Goal: Transaction & Acquisition: Purchase product/service

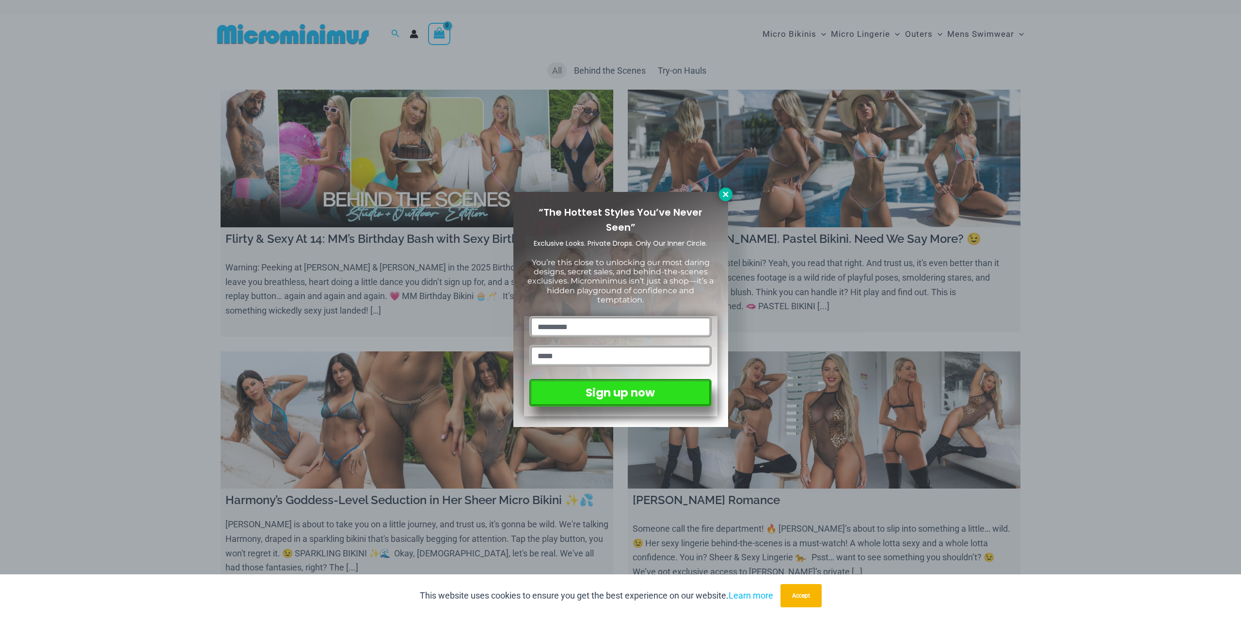
click at [723, 196] on icon at bounding box center [725, 194] width 9 height 9
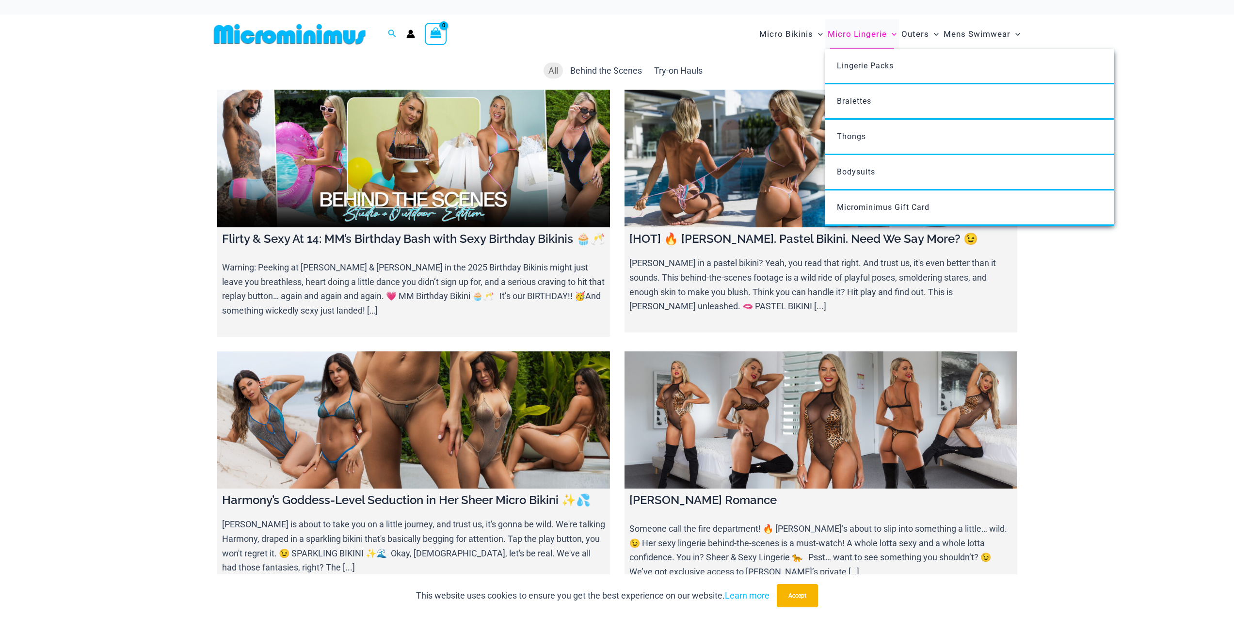
click at [854, 32] on span "Micro Lingerie" at bounding box center [856, 34] width 59 height 25
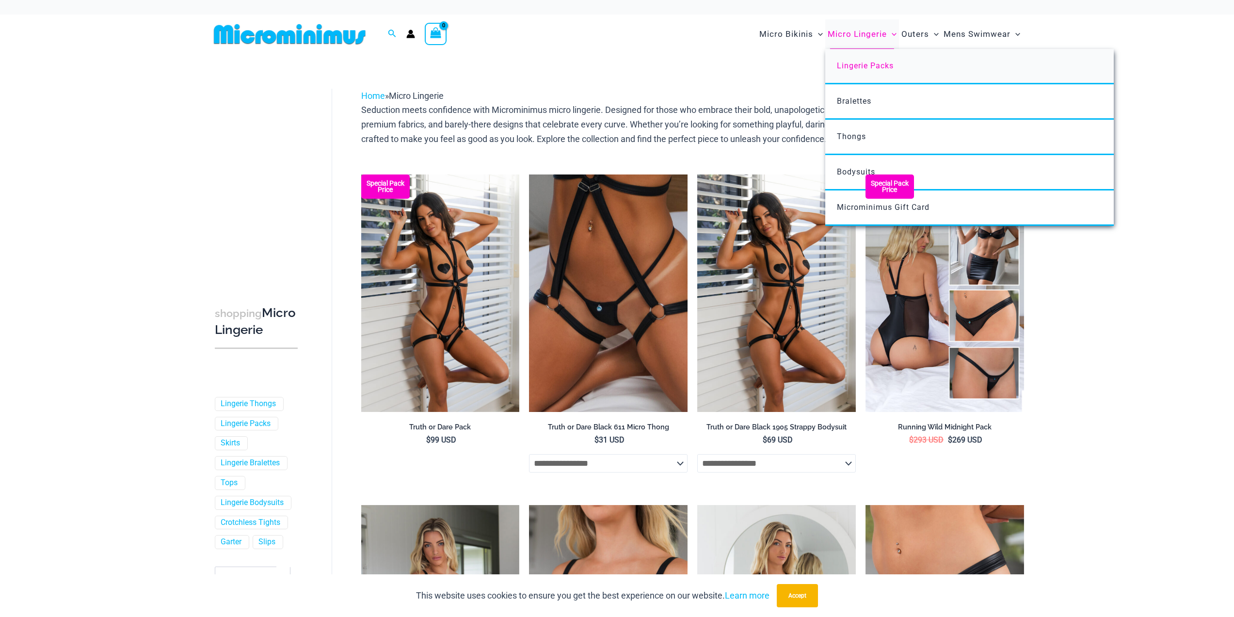
click at [874, 64] on span "Lingerie Packs" at bounding box center [865, 65] width 57 height 9
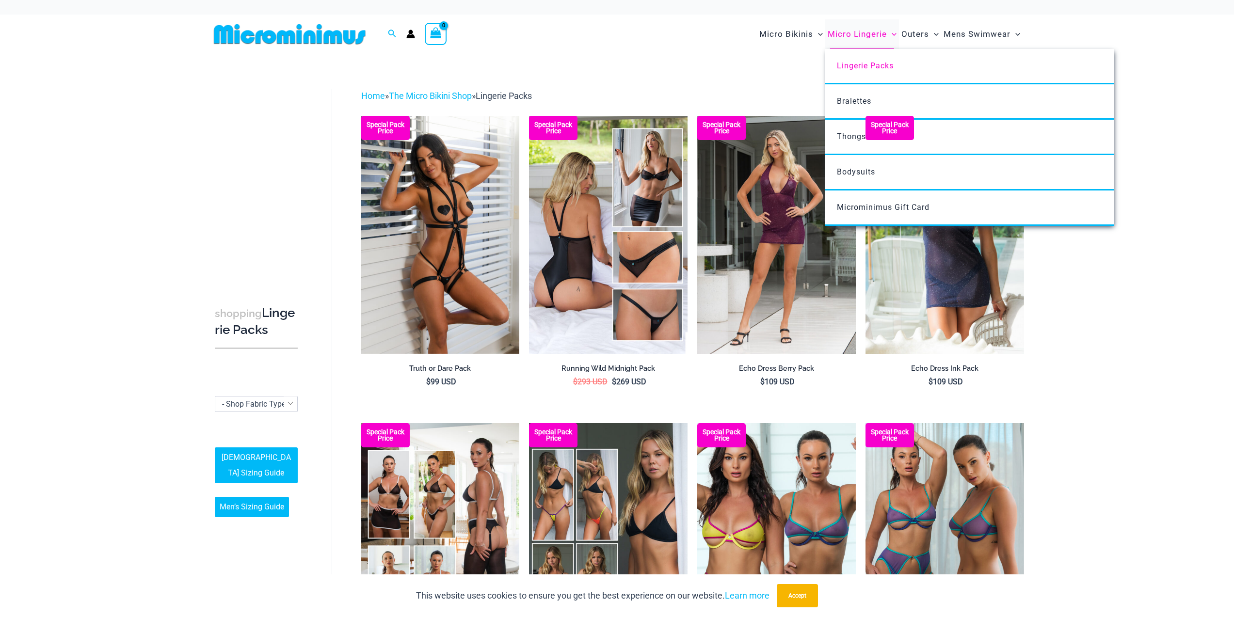
click at [859, 36] on span "Micro Lingerie" at bounding box center [856, 34] width 59 height 25
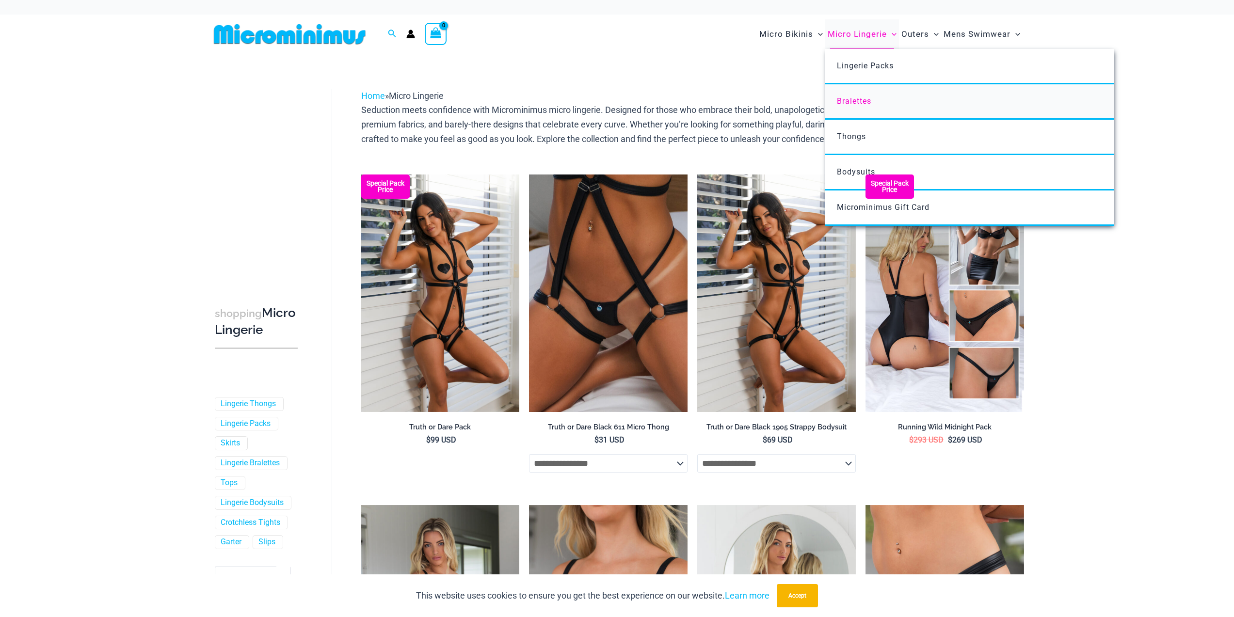
click at [862, 100] on span "Bralettes" at bounding box center [854, 100] width 34 height 9
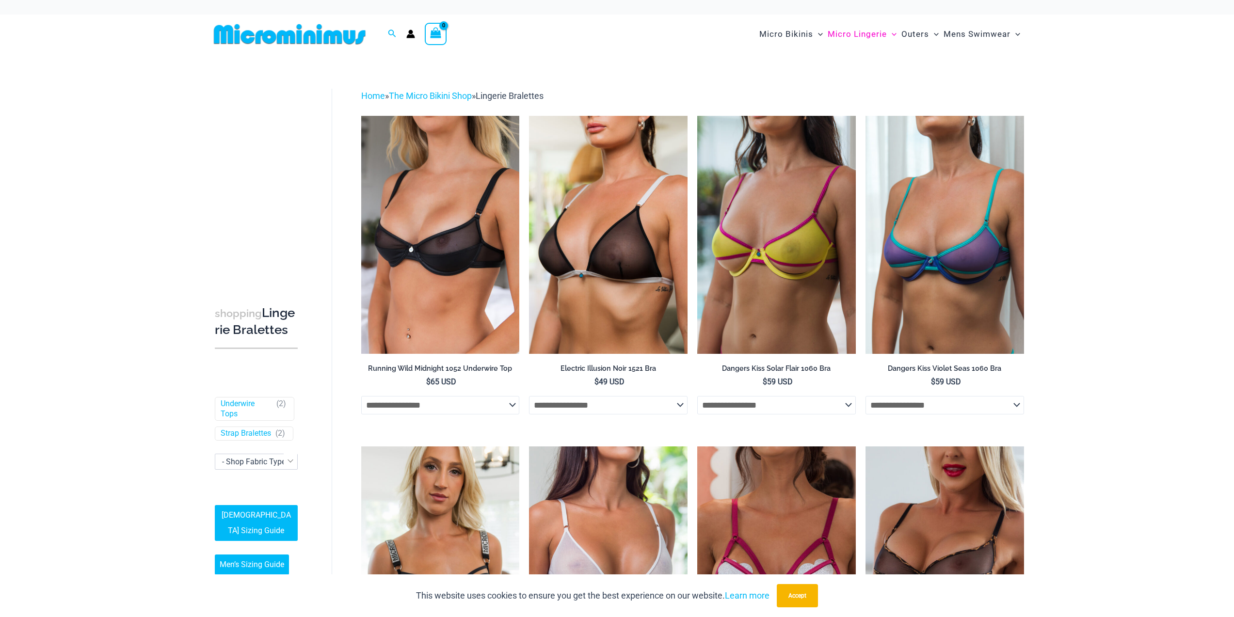
click at [1138, 355] on div "shopping Lingerie Bralettes Filters Filters by Style Underwire Tops ( 2 ) Strap…" at bounding box center [617, 437] width 1234 height 767
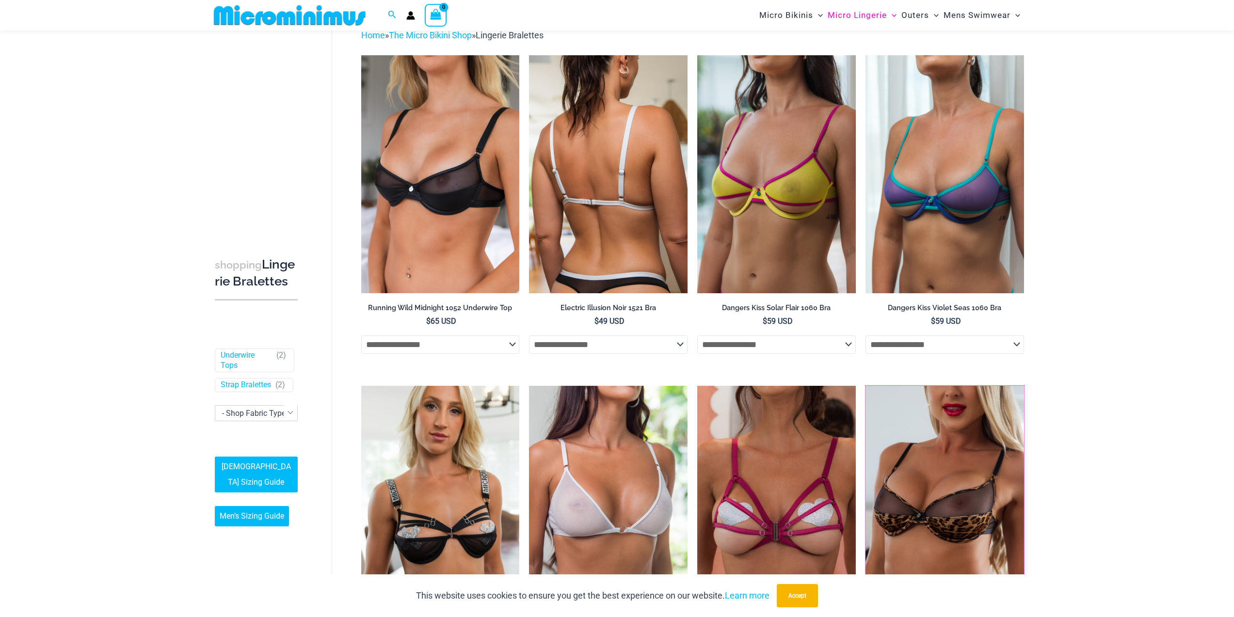
scroll to position [41, 0]
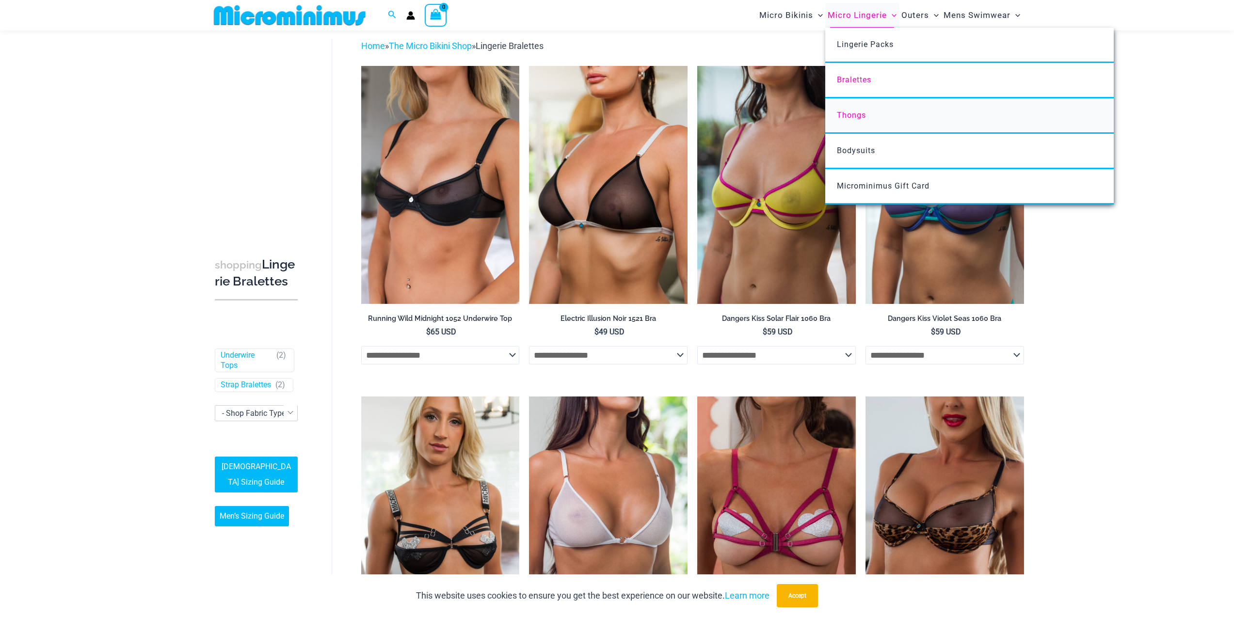
click at [855, 116] on span "Thongs" at bounding box center [851, 115] width 29 height 9
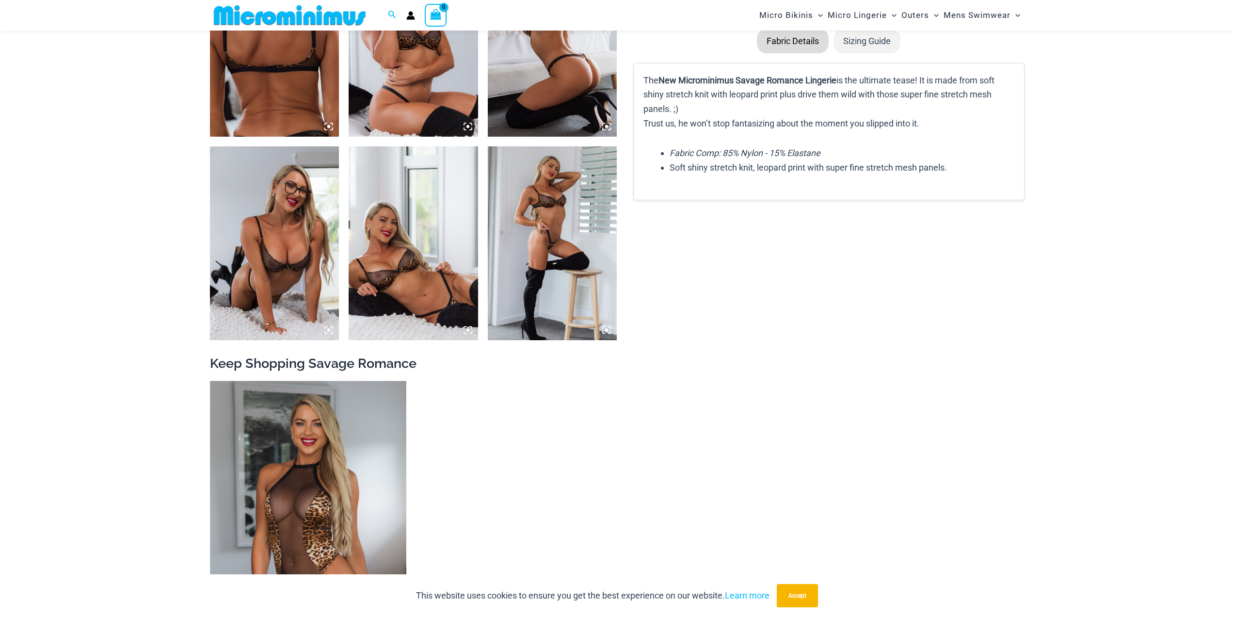
scroll to position [766, 0]
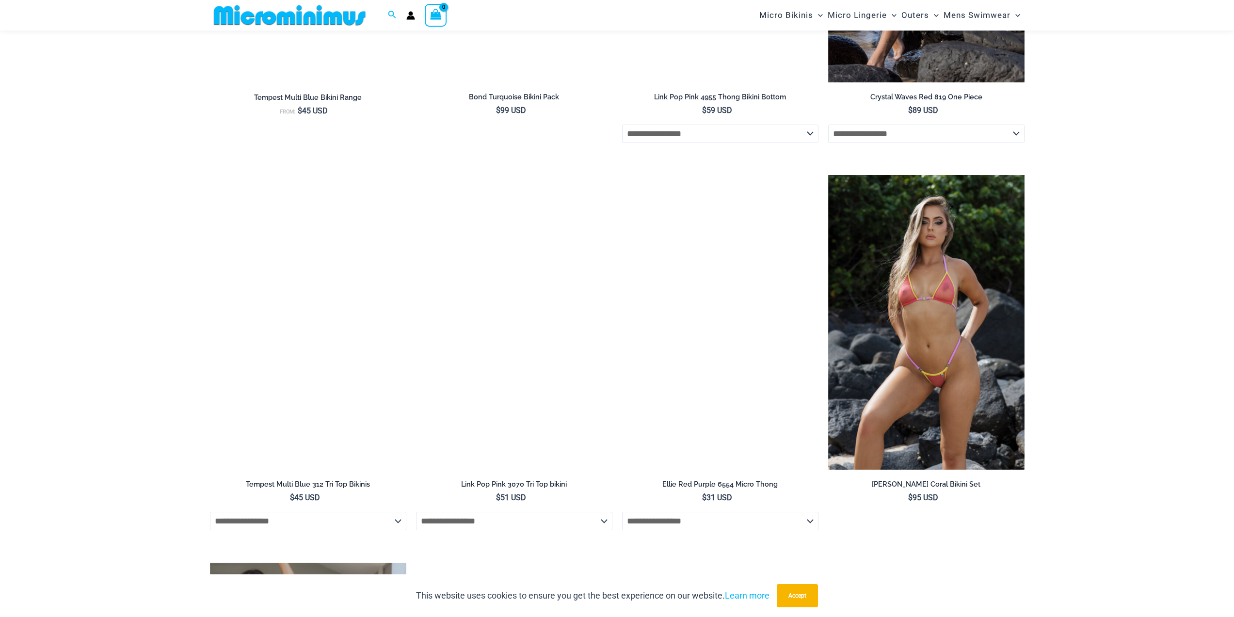
scroll to position [2800, 0]
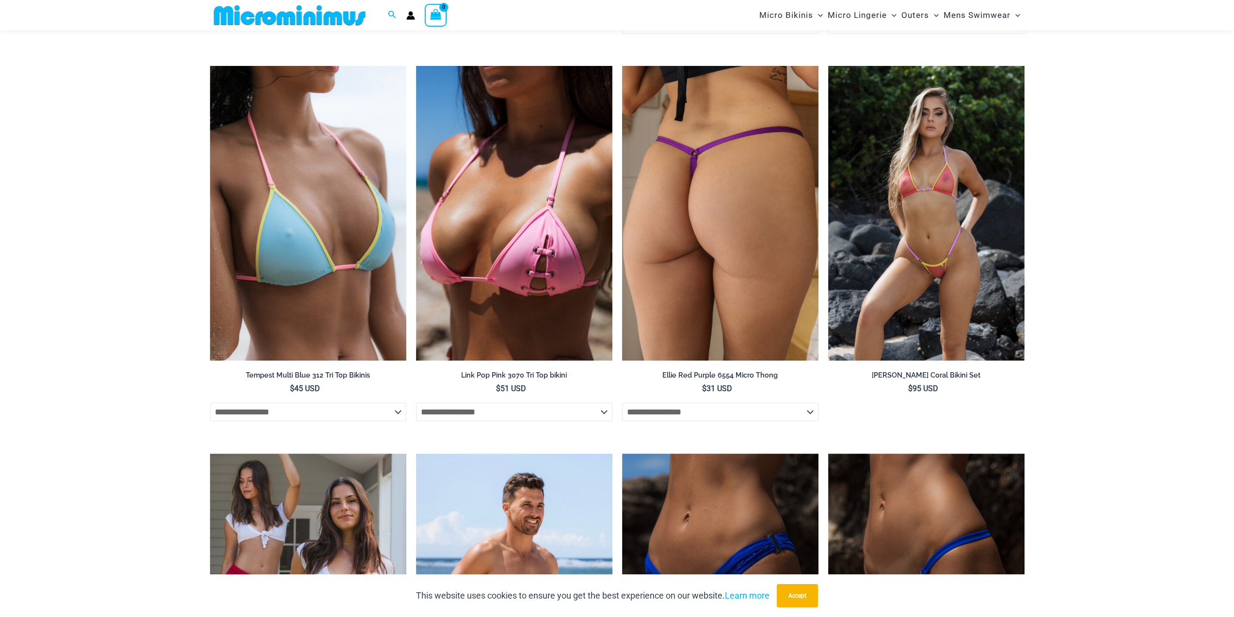
click at [727, 342] on img at bounding box center [720, 213] width 196 height 295
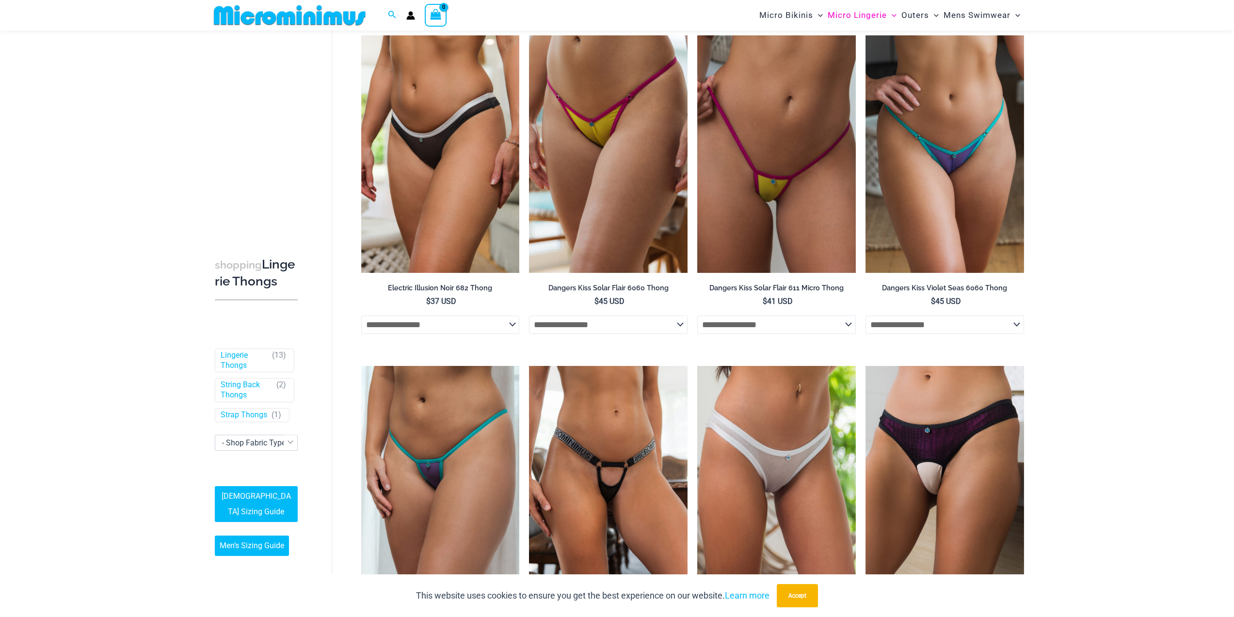
scroll to position [525, 0]
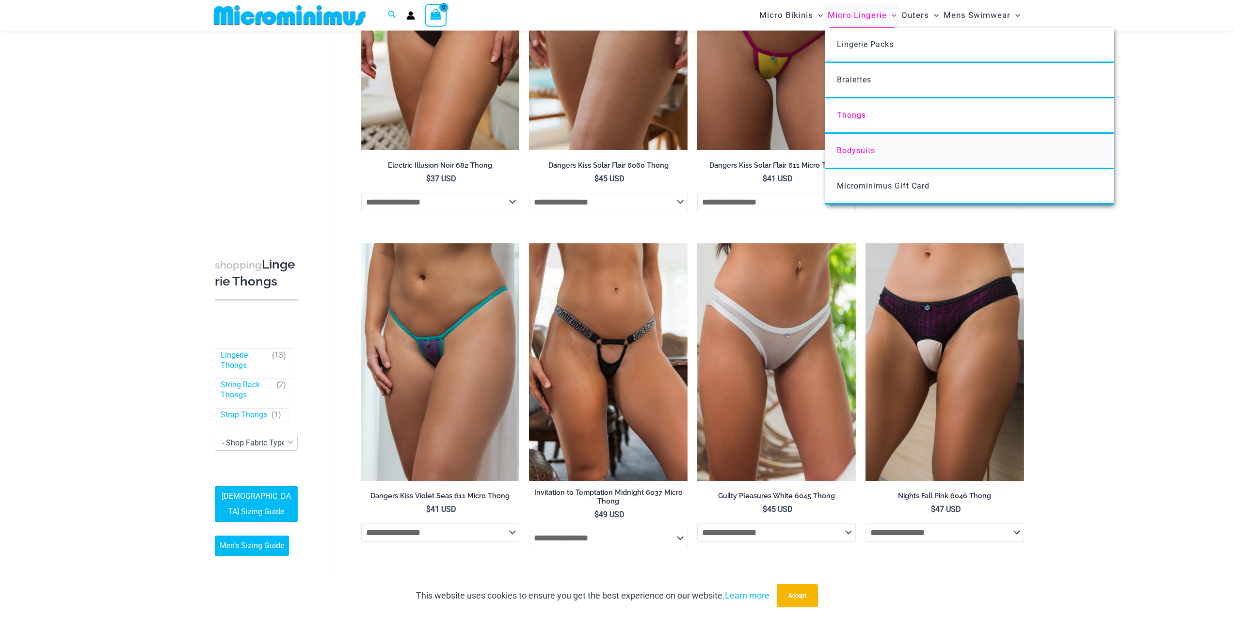
click at [857, 146] on span "Bodysuits" at bounding box center [856, 150] width 38 height 9
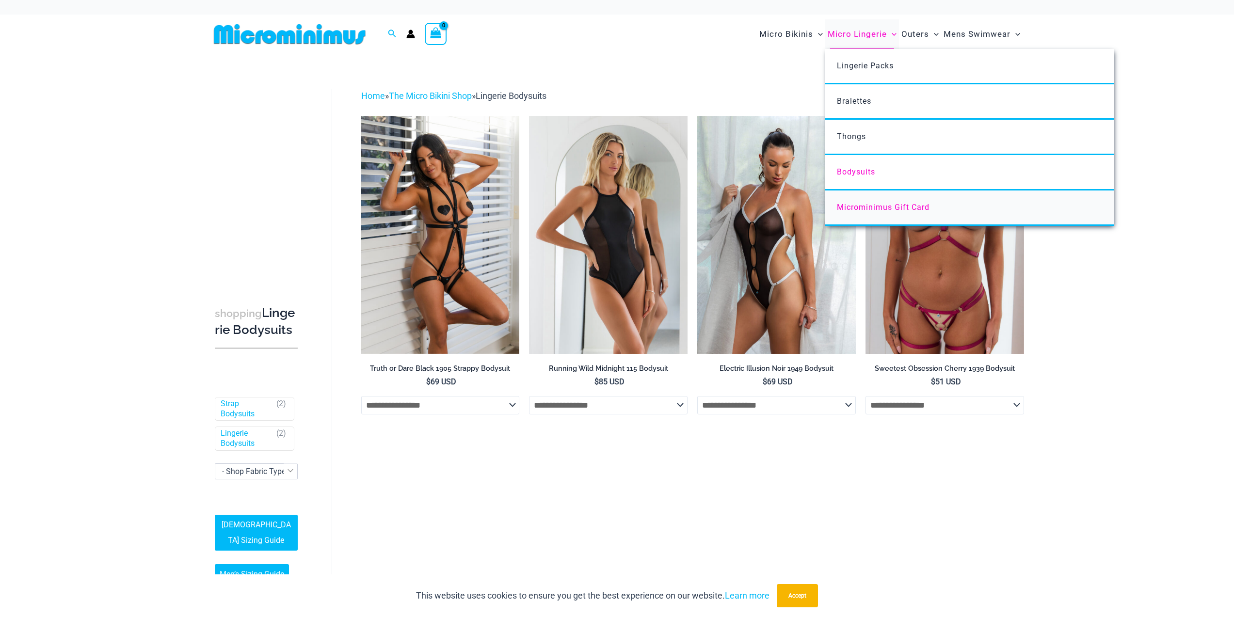
click at [877, 205] on span "Microminimus Gift Card" at bounding box center [883, 207] width 93 height 9
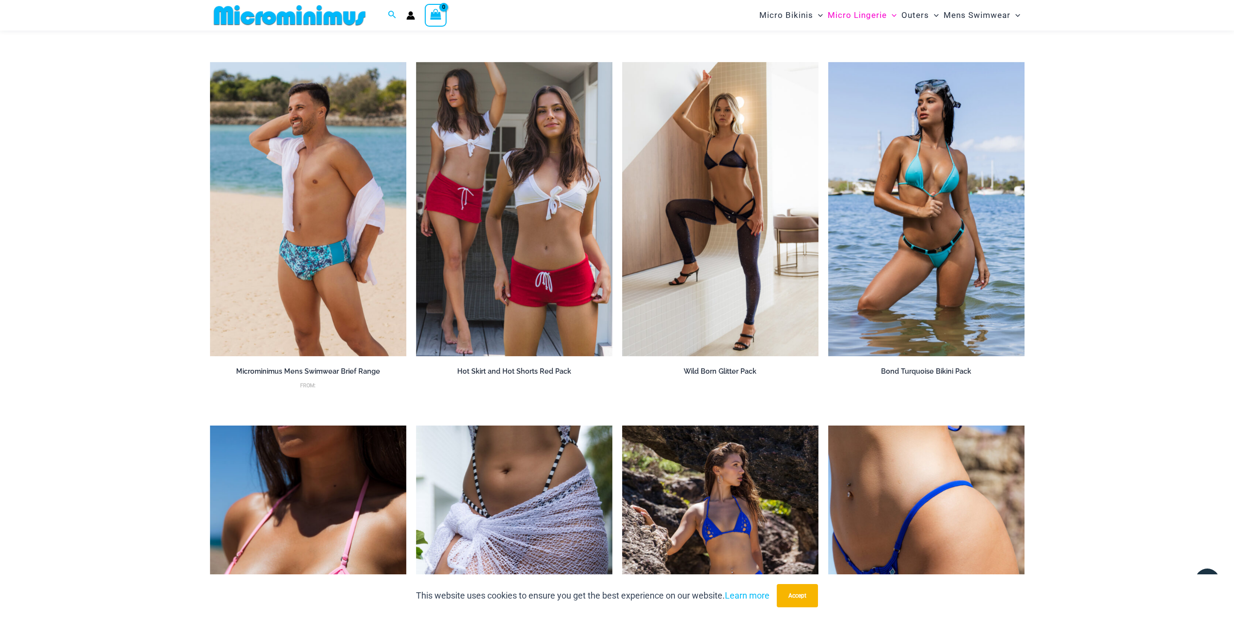
scroll to position [1252, 0]
